Goal: Information Seeking & Learning: Check status

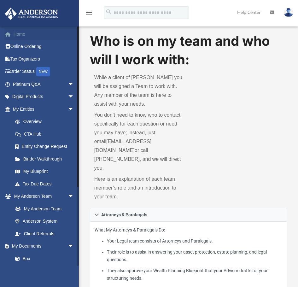
click at [17, 34] on link "Home" at bounding box center [43, 34] width 79 height 13
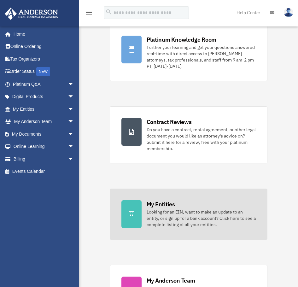
scroll to position [60, 0]
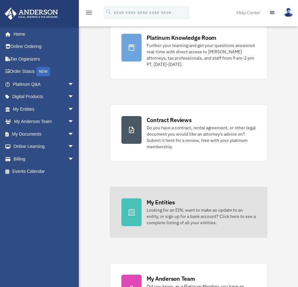
click at [156, 211] on div "Looking for an EIN, want to make an update to an entity, or sign up for a bank …" at bounding box center [201, 216] width 109 height 19
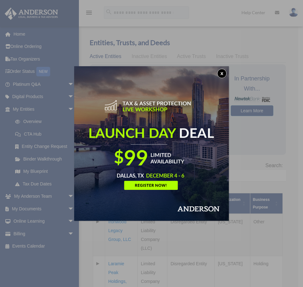
click at [222, 72] on button "x" at bounding box center [221, 73] width 9 height 9
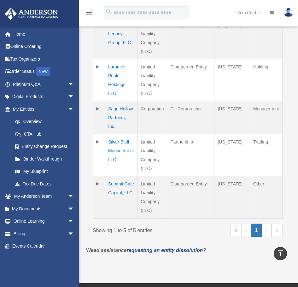
scroll to position [200, 0]
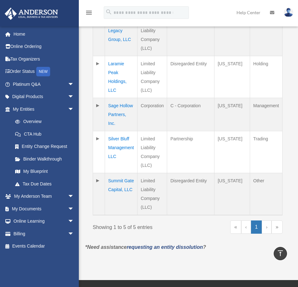
click at [117, 179] on td "Summit Gate Capital, LLC" at bounding box center [121, 194] width 32 height 42
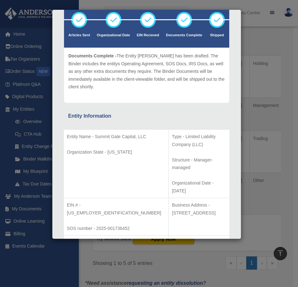
scroll to position [0, 0]
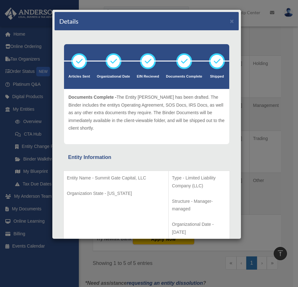
click at [149, 137] on div "Article Sent - The Articles have been submitted to the Secretary of State. The …" at bounding box center [146, 116] width 156 height 46
click at [230, 22] on button "×" at bounding box center [232, 21] width 4 height 7
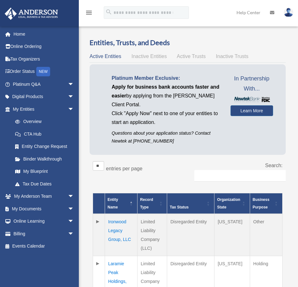
click at [88, 12] on icon "menu" at bounding box center [89, 13] width 8 height 8
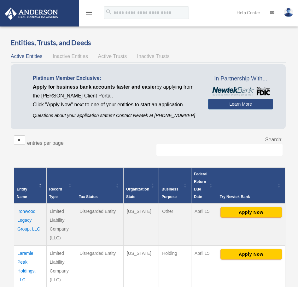
click at [88, 12] on icon "menu" at bounding box center [89, 13] width 8 height 8
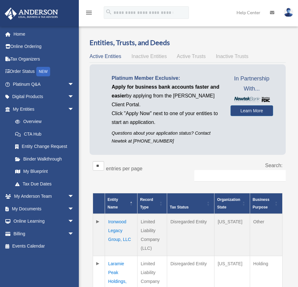
click at [88, 12] on icon "menu" at bounding box center [89, 13] width 8 height 8
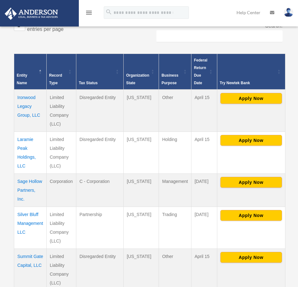
scroll to position [116, 0]
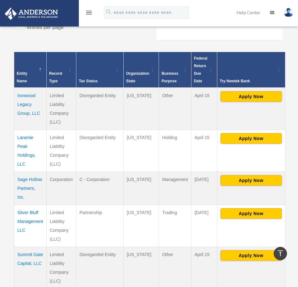
click at [23, 103] on td "Ironwood Legacy Group, LLC" at bounding box center [30, 109] width 32 height 42
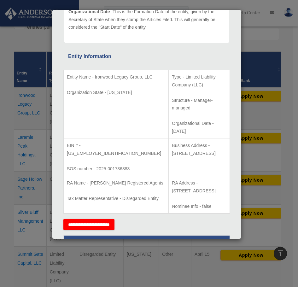
scroll to position [69, 0]
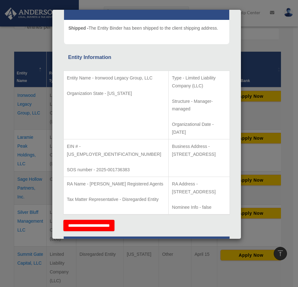
drag, startPoint x: 145, startPoint y: 49, endPoint x: 142, endPoint y: 51, distance: 3.2
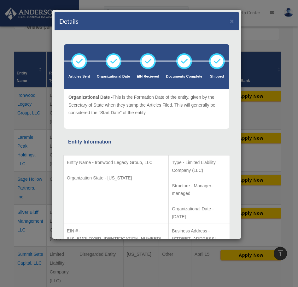
click at [90, 166] on p "Entity Name - Ironwood Legacy Group, LLC" at bounding box center [116, 163] width 98 height 8
click at [93, 166] on p "Entity Name - Ironwood Legacy Group, LLC" at bounding box center [116, 163] width 98 height 8
drag, startPoint x: 92, startPoint y: 168, endPoint x: 67, endPoint y: 165, distance: 24.5
click at [67, 165] on p "Entity Name - Ironwood Legacy Group, LLC" at bounding box center [116, 163] width 98 height 8
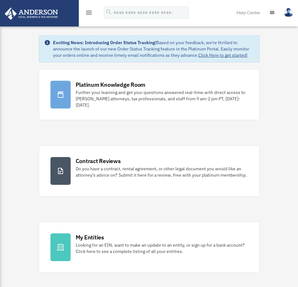
scroll to position [59, 0]
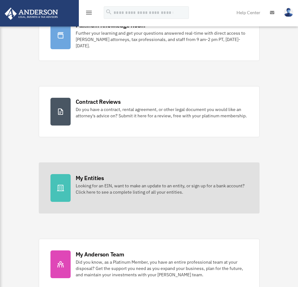
click at [67, 191] on div at bounding box center [60, 188] width 20 height 28
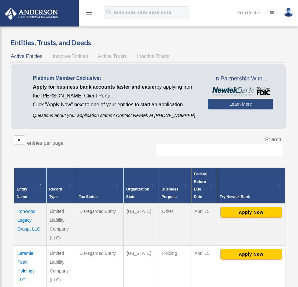
click at [84, 182] on th "Tax Status" at bounding box center [99, 185] width 47 height 36
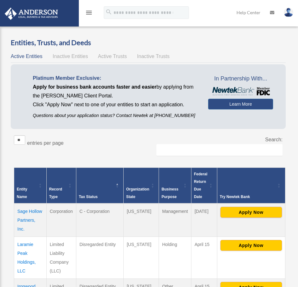
click at [30, 220] on td "Sage Hollow Partners, Inc." at bounding box center [30, 219] width 32 height 33
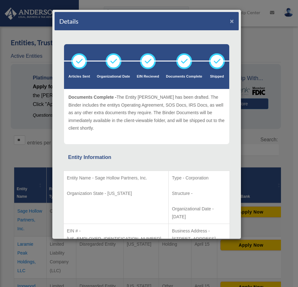
click at [230, 20] on button "×" at bounding box center [232, 21] width 4 height 7
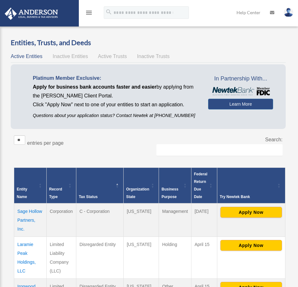
click at [22, 218] on td "Sage Hollow Partners, Inc." at bounding box center [30, 219] width 32 height 33
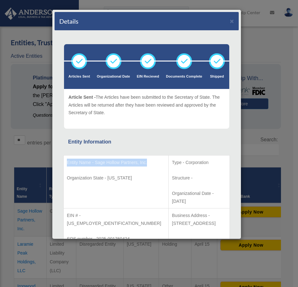
drag, startPoint x: 93, startPoint y: 170, endPoint x: 65, endPoint y: 163, distance: 29.4
click at [65, 163] on td "Entity Name - Sage Hollow Partners, Inc. Organization State - Wyoming" at bounding box center [116, 181] width 105 height 53
copy p "Entity Name - Sage Hollow Partners, Inc."
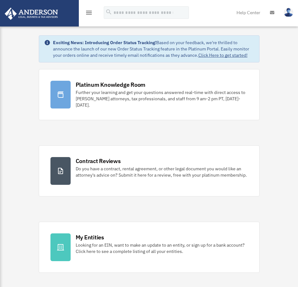
scroll to position [59, 0]
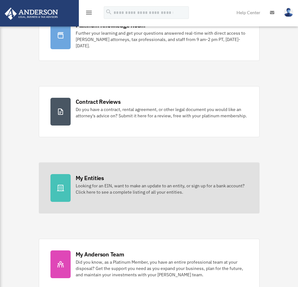
click at [68, 190] on div at bounding box center [60, 188] width 20 height 28
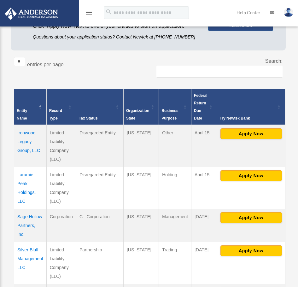
scroll to position [79, 0]
